Goal: Information Seeking & Learning: Understand process/instructions

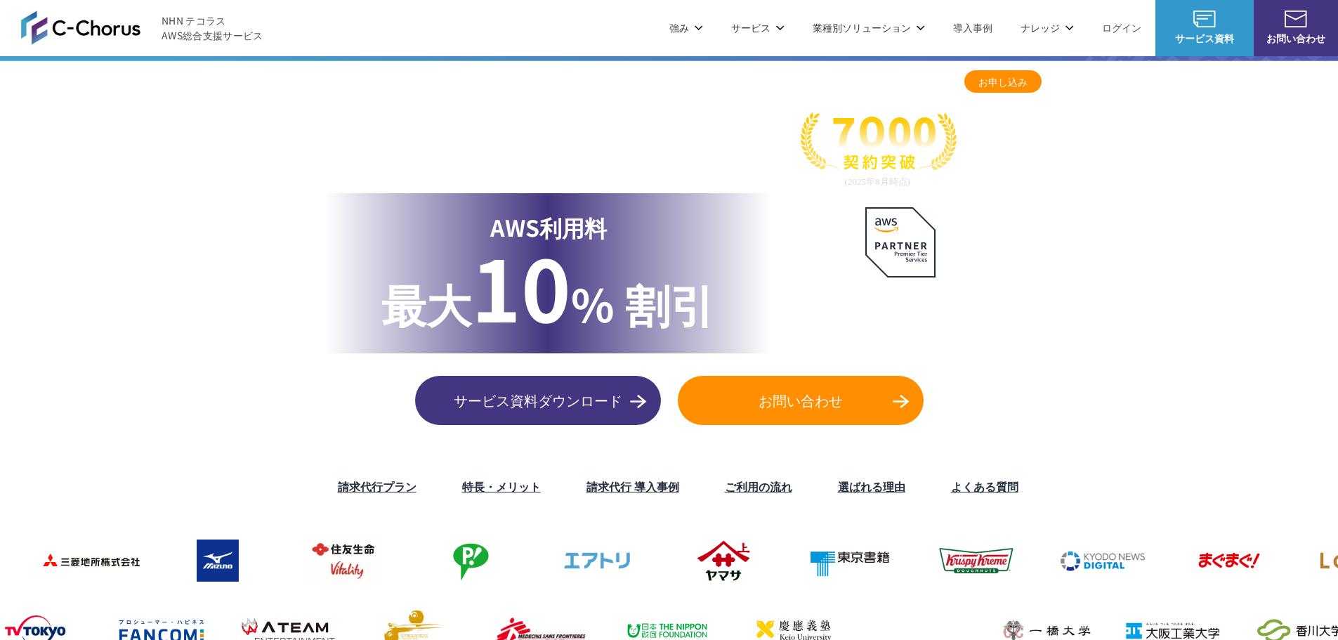
click at [405, 281] on span "最大" at bounding box center [426, 302] width 90 height 65
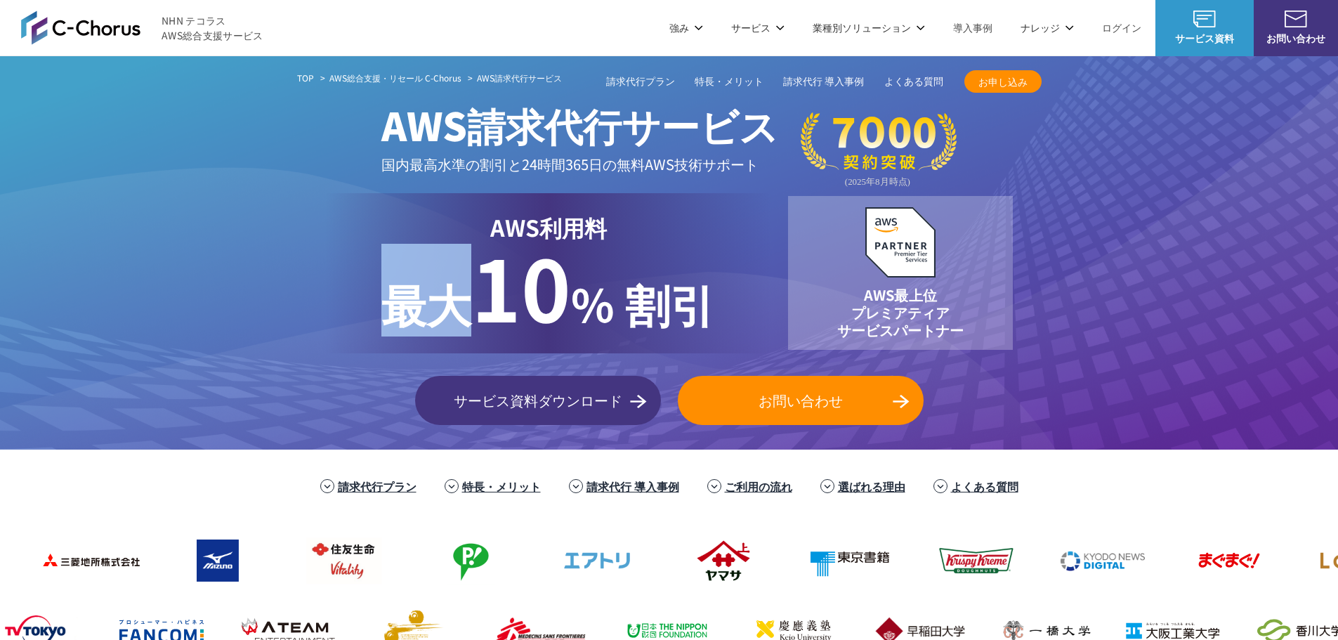
click at [405, 281] on span "最大" at bounding box center [426, 302] width 90 height 65
click at [539, 237] on span "10" at bounding box center [521, 286] width 100 height 122
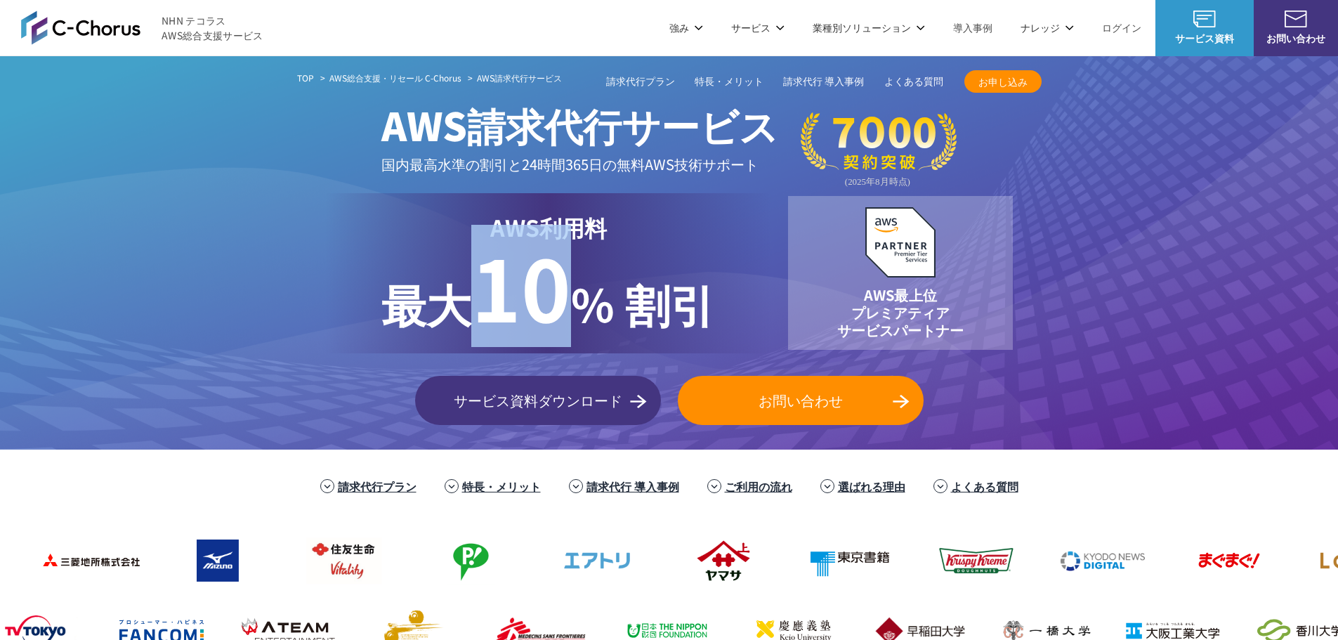
click at [539, 237] on span "10" at bounding box center [521, 286] width 100 height 122
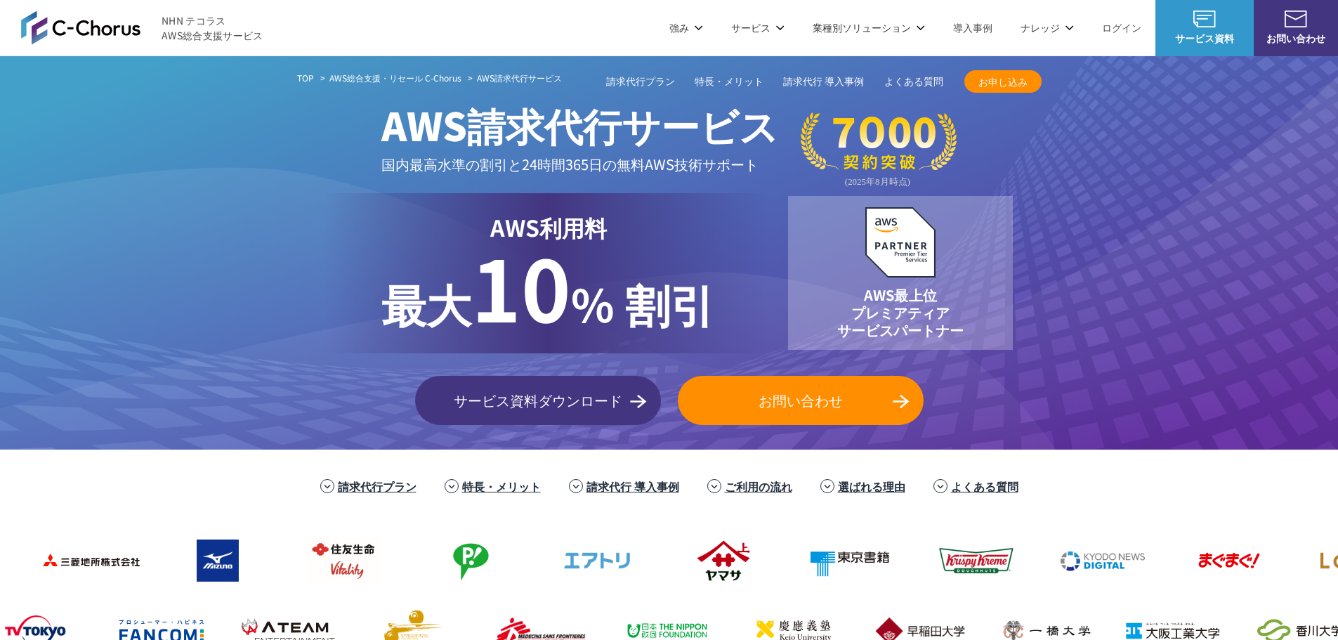
click at [588, 225] on p "AWS利用料 最大" at bounding box center [548, 227] width 334 height 34
